Goal: Task Accomplishment & Management: Manage account settings

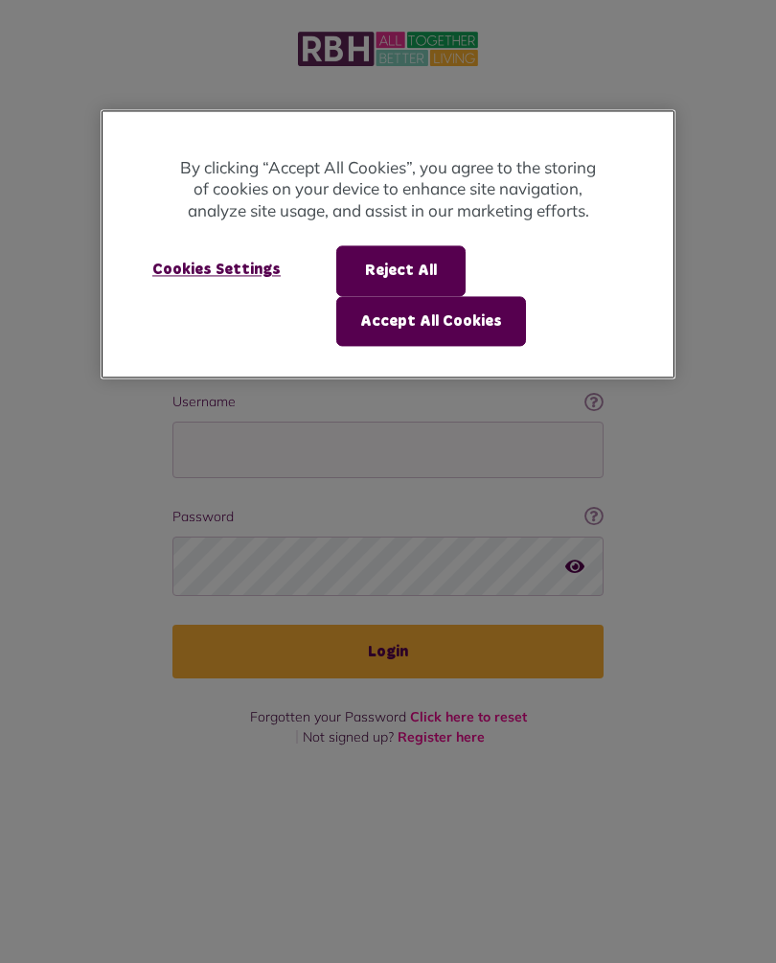
click at [456, 321] on button "Accept All Cookies" at bounding box center [431, 321] width 190 height 50
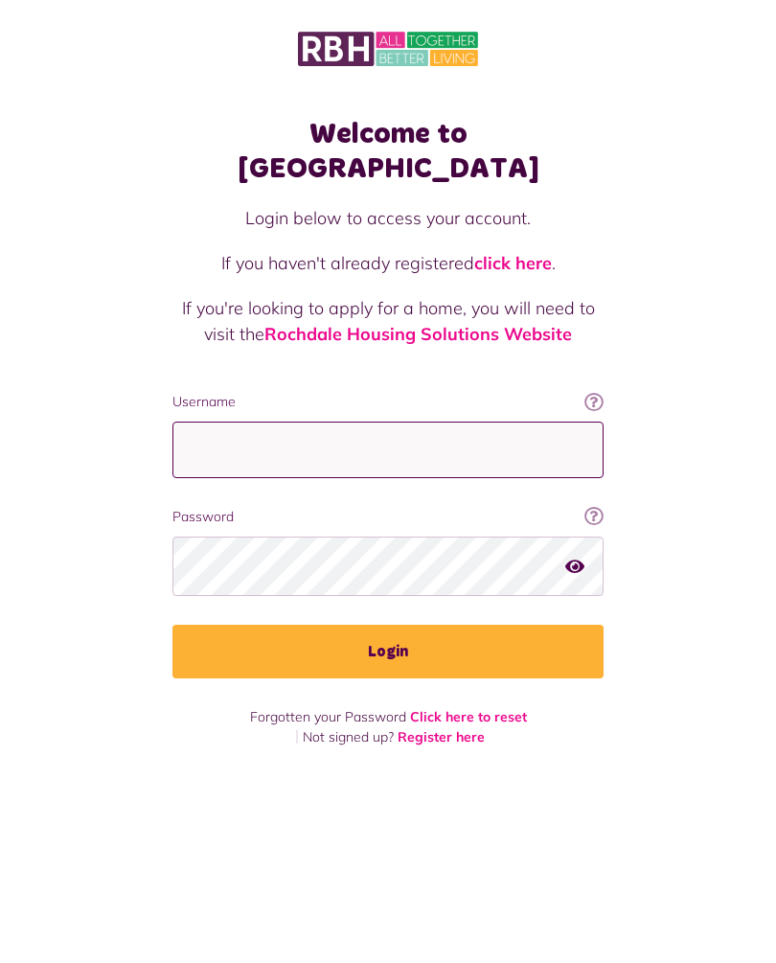
click at [400, 422] on input "Username" at bounding box center [387, 449] width 431 height 57
type input "**********"
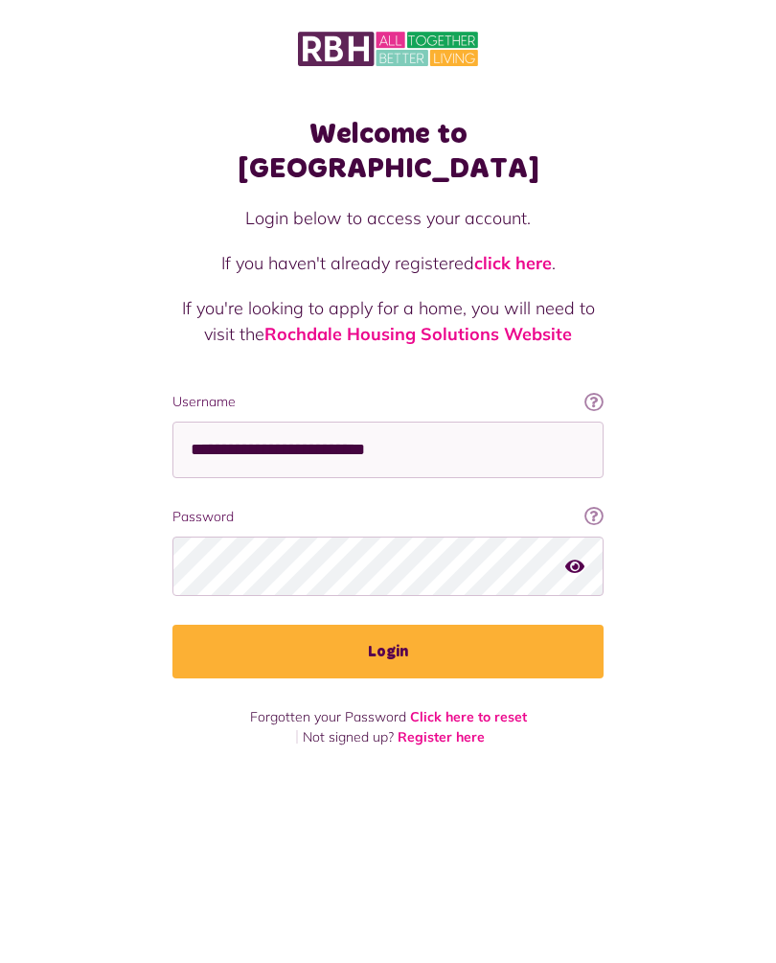
click at [398, 631] on button "Login" at bounding box center [387, 652] width 431 height 54
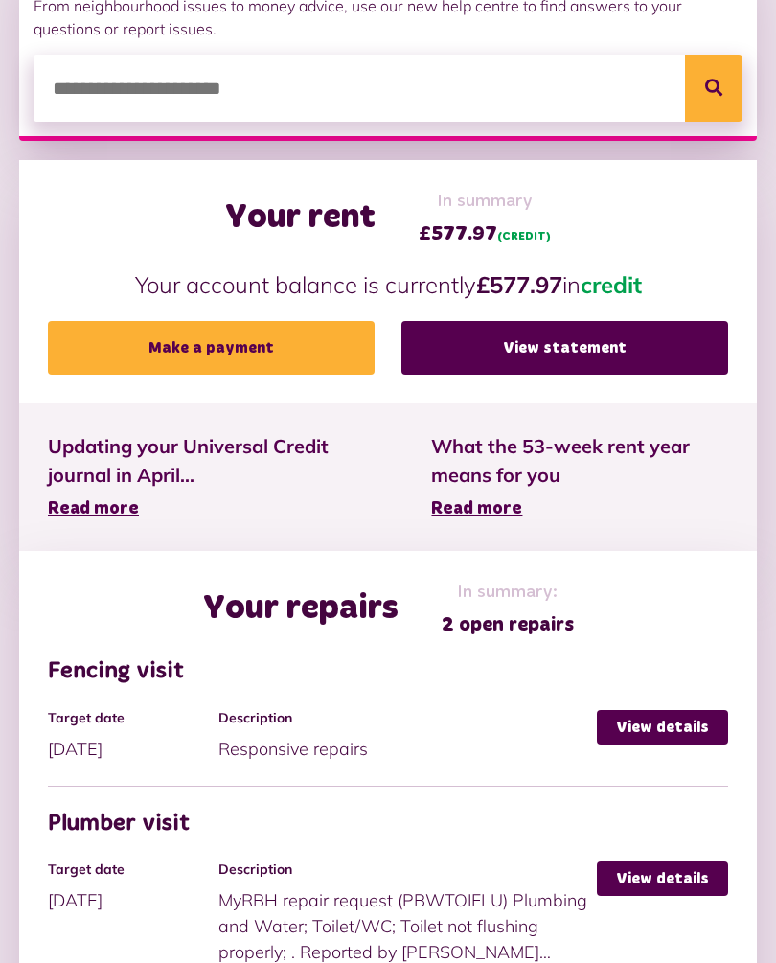
scroll to position [518, 0]
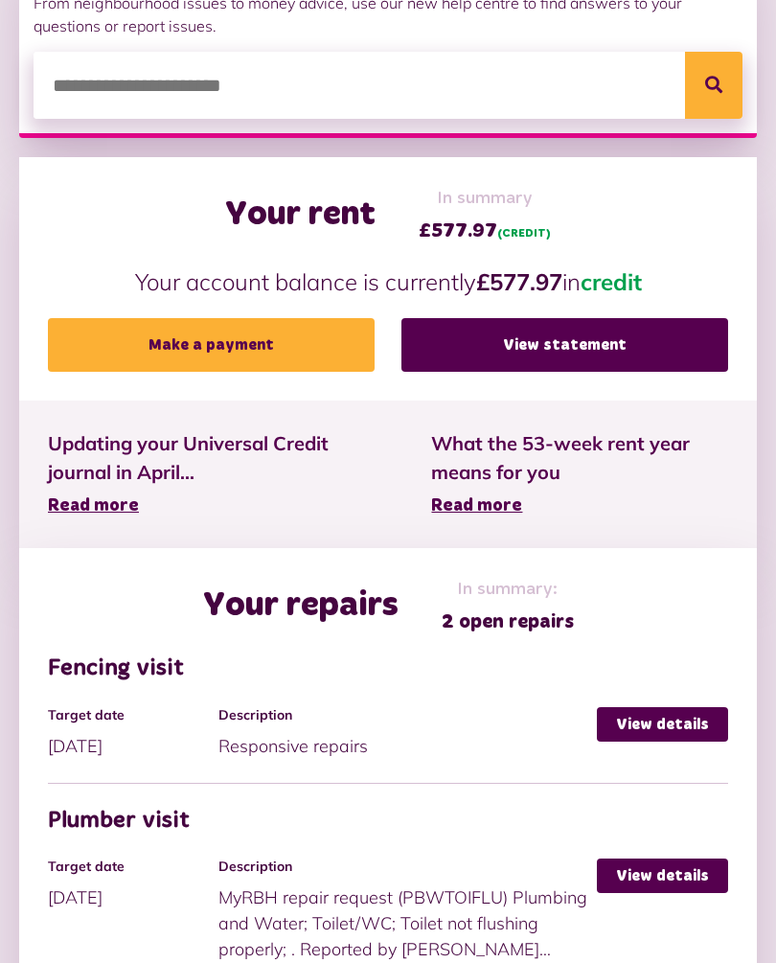
click at [663, 718] on link "View details" at bounding box center [662, 724] width 131 height 34
click at [668, 707] on link "View details" at bounding box center [662, 724] width 131 height 34
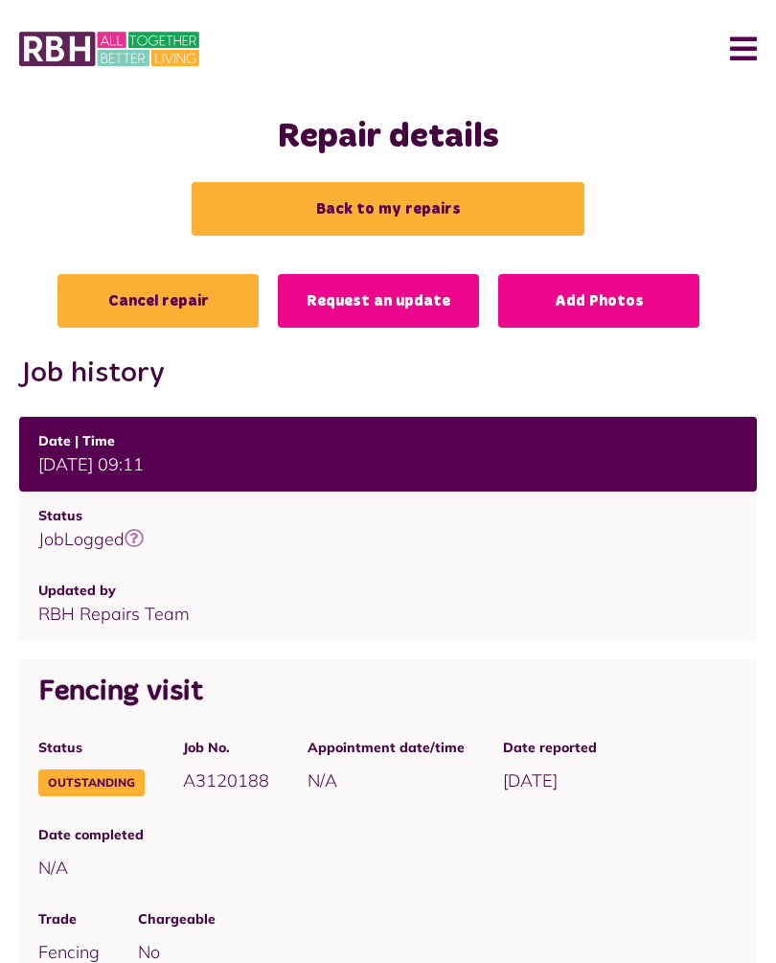
click at [396, 207] on link "Back to my repairs" at bounding box center [388, 209] width 393 height 54
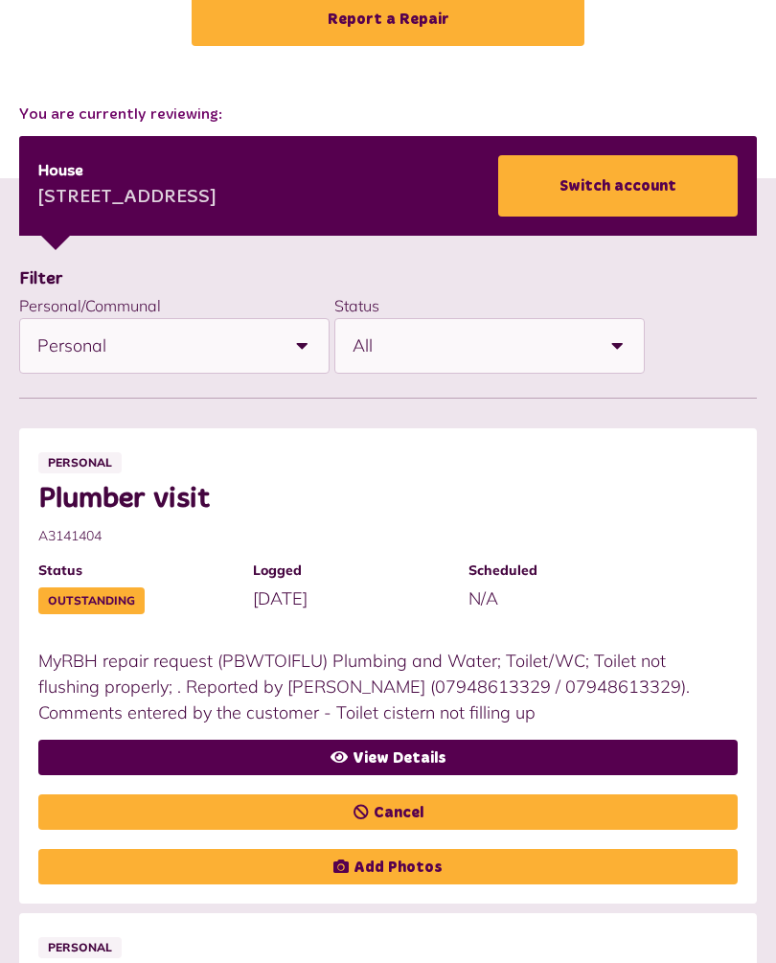
scroll to position [186, 0]
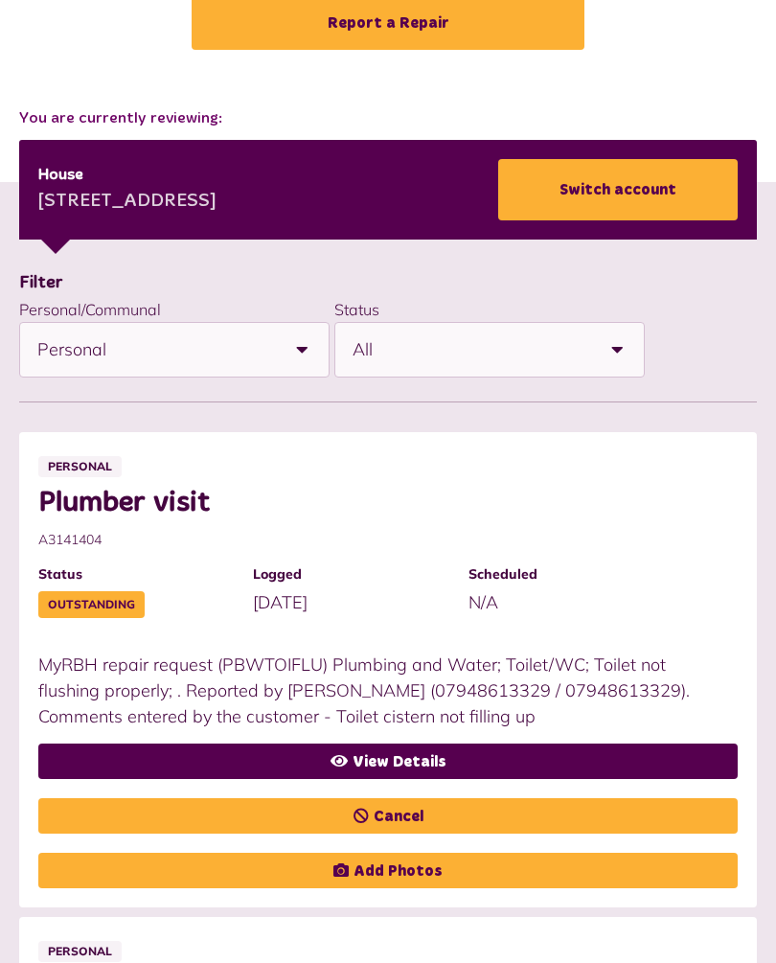
click at [440, 752] on link "View Details" at bounding box center [387, 760] width 699 height 35
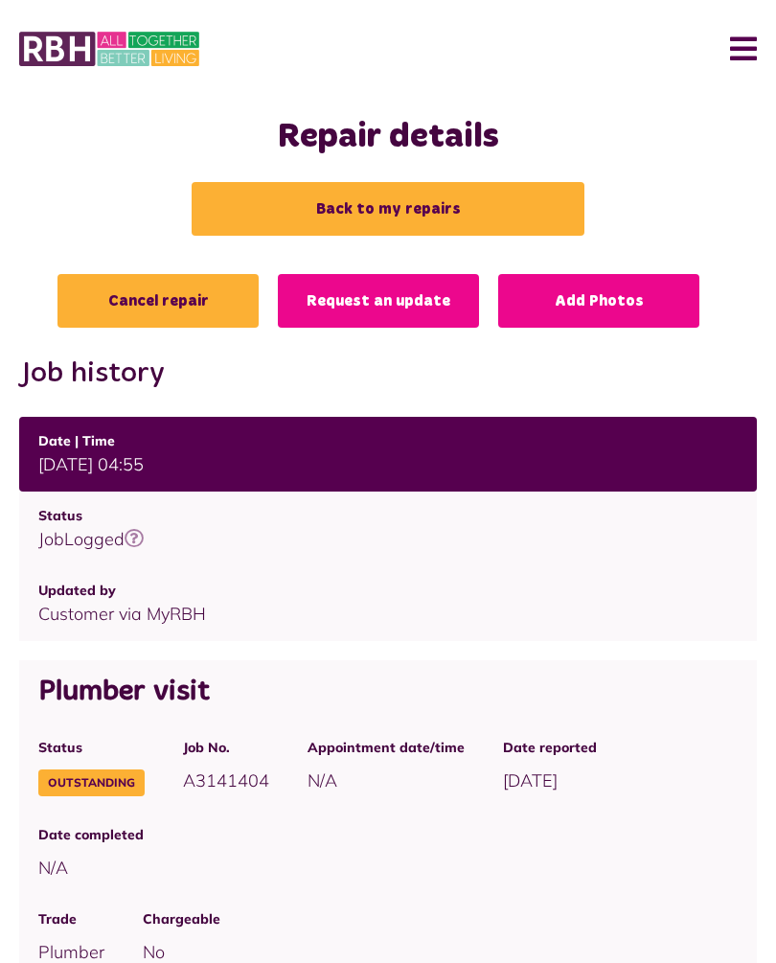
click at [191, 295] on link "Cancel repair" at bounding box center [157, 301] width 201 height 54
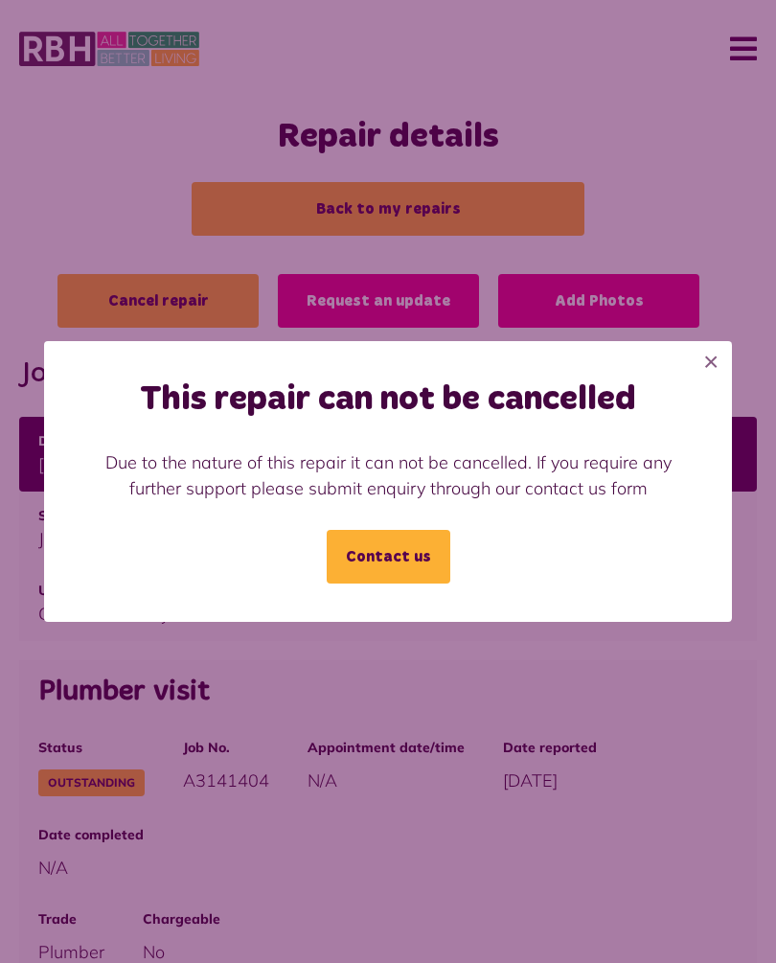
click at [710, 358] on button "×" at bounding box center [711, 362] width 42 height 42
